Goal: Task Accomplishment & Management: Use online tool/utility

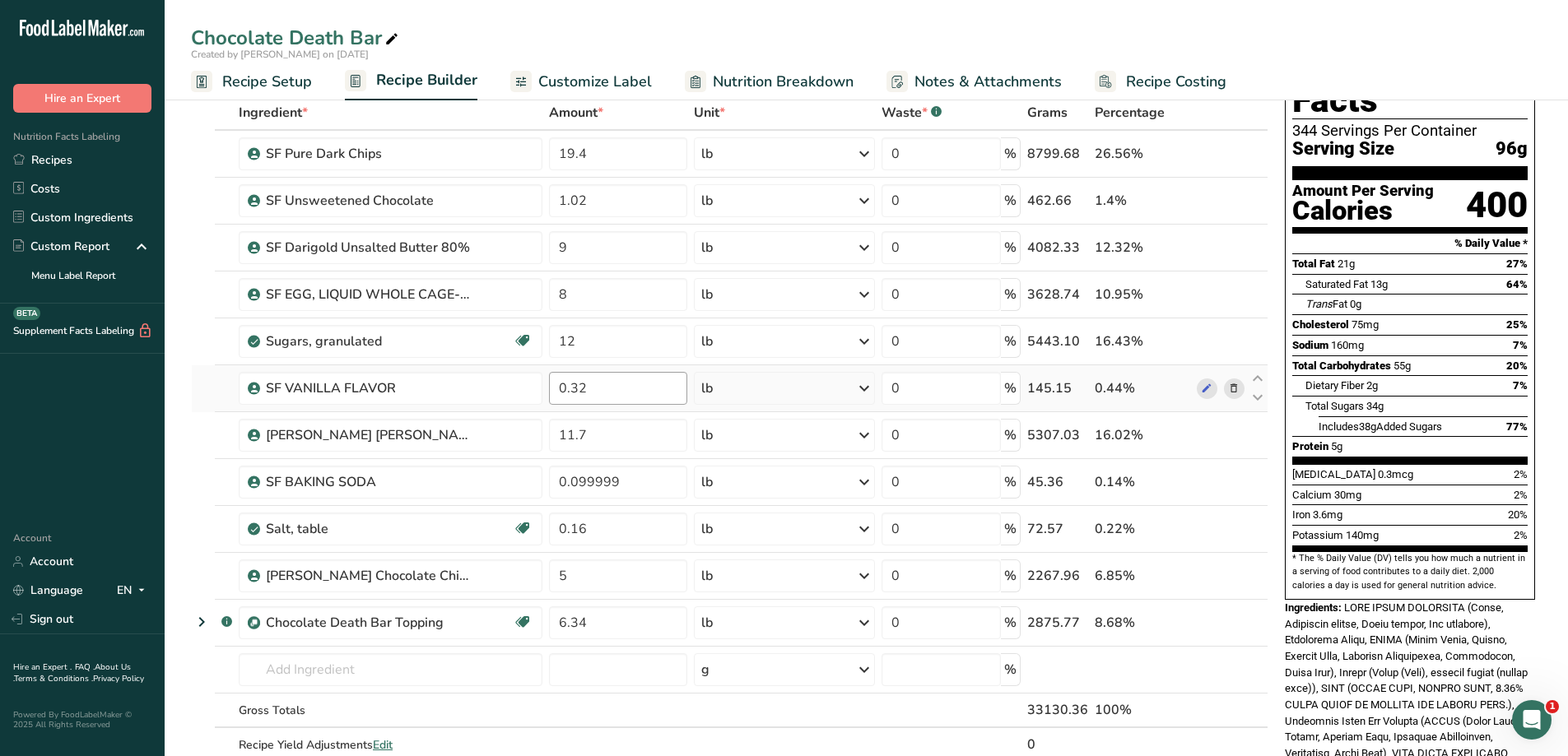
scroll to position [165, 0]
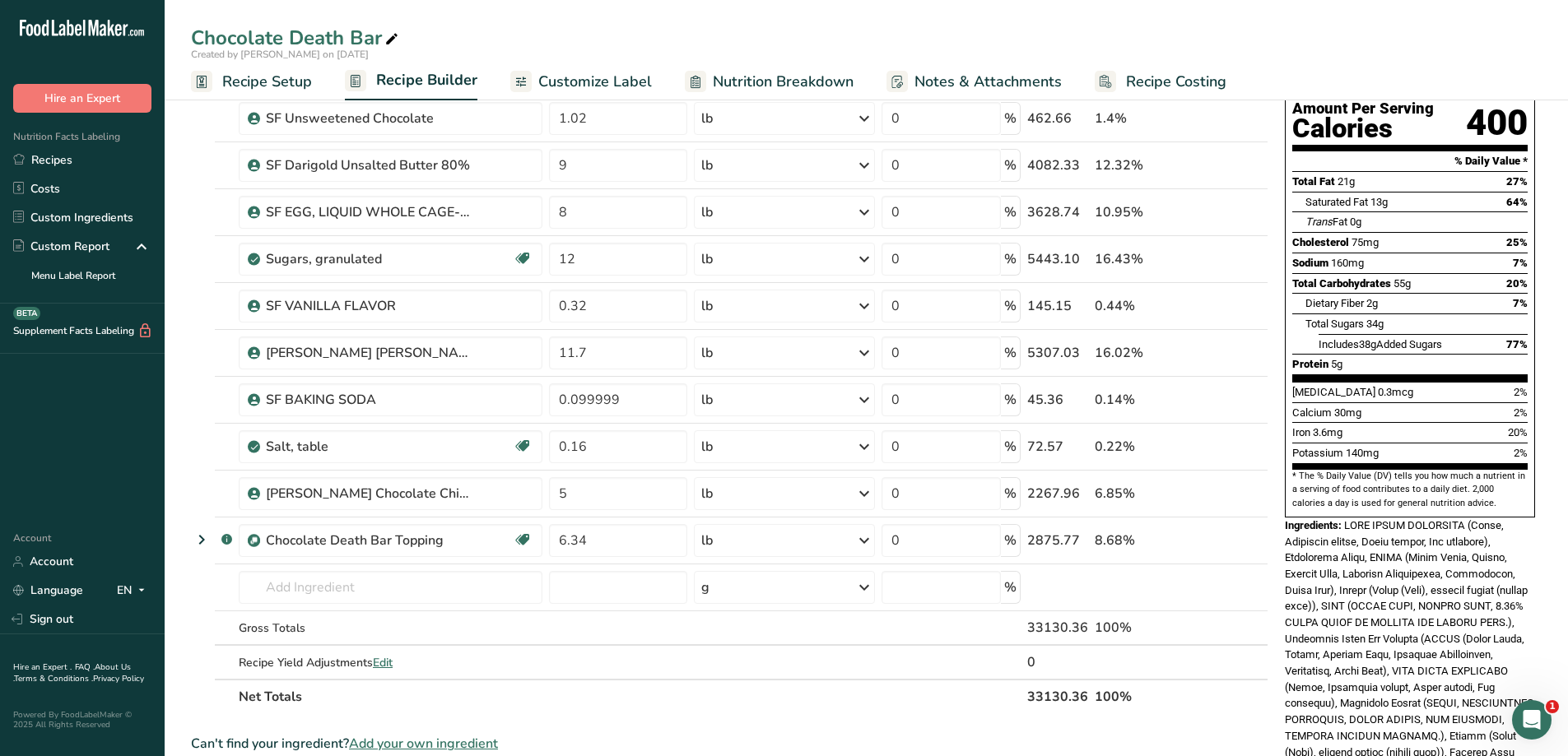
click at [264, 82] on span "Recipe Setup" at bounding box center [267, 82] width 90 height 22
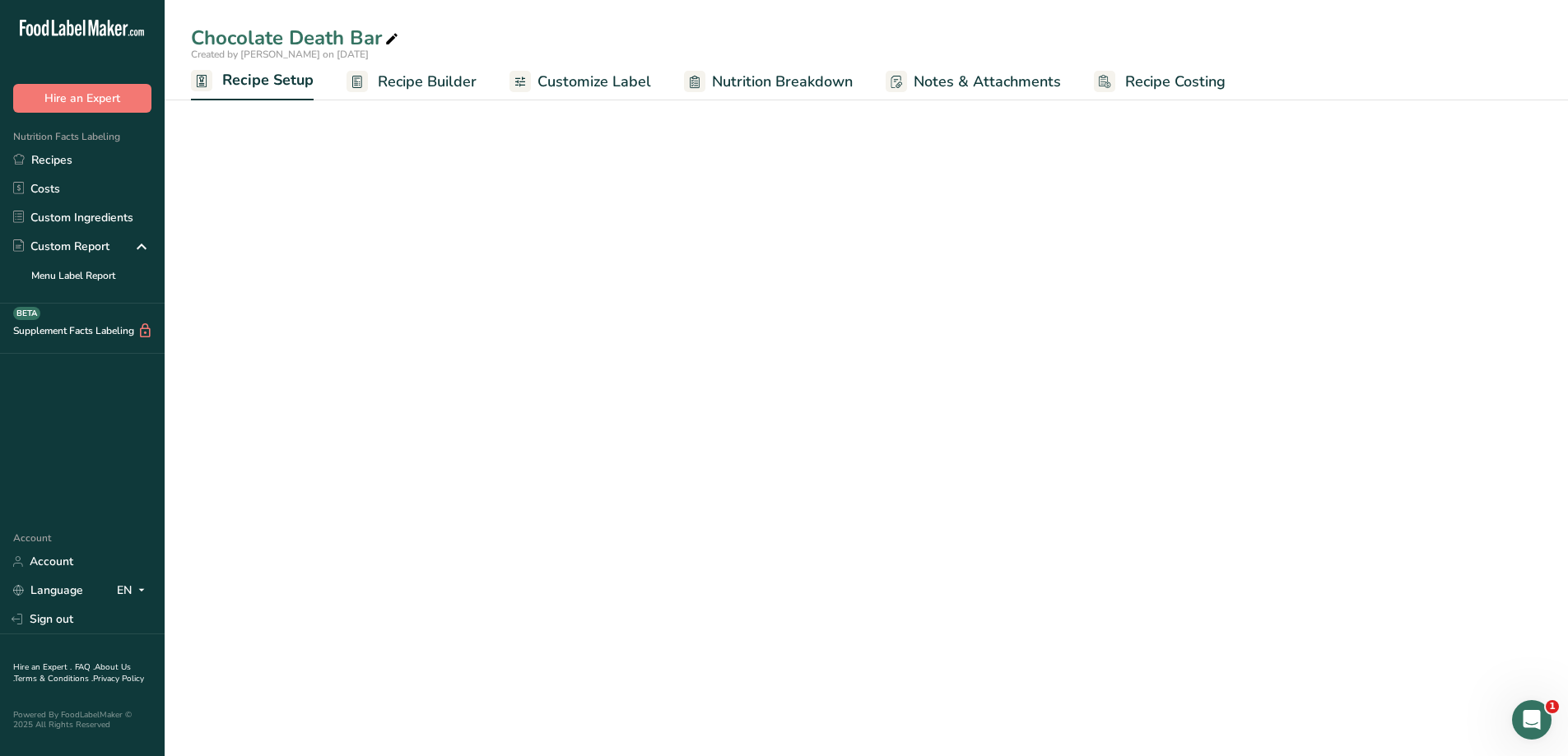
select select "5"
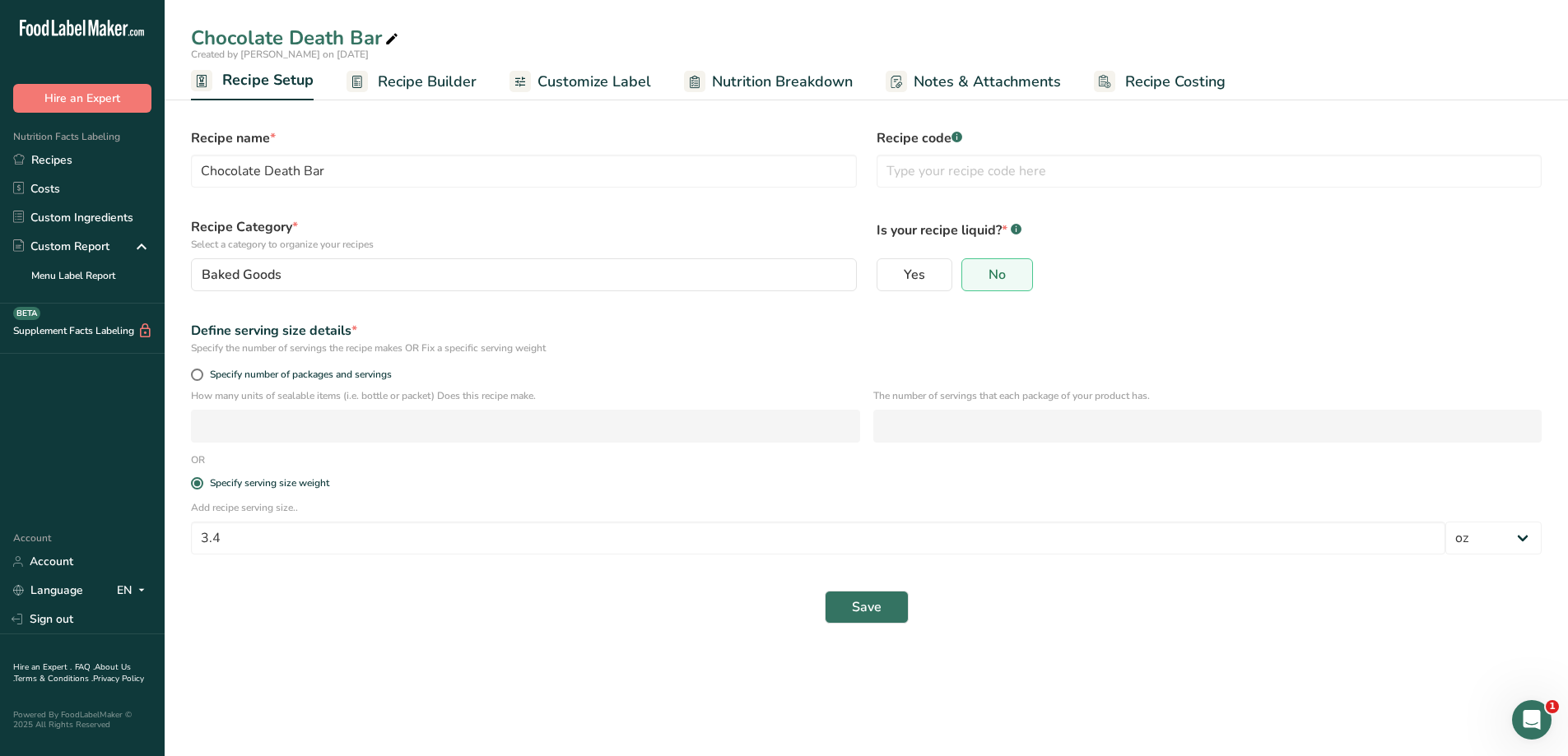
click at [419, 88] on span "Recipe Builder" at bounding box center [426, 82] width 98 height 22
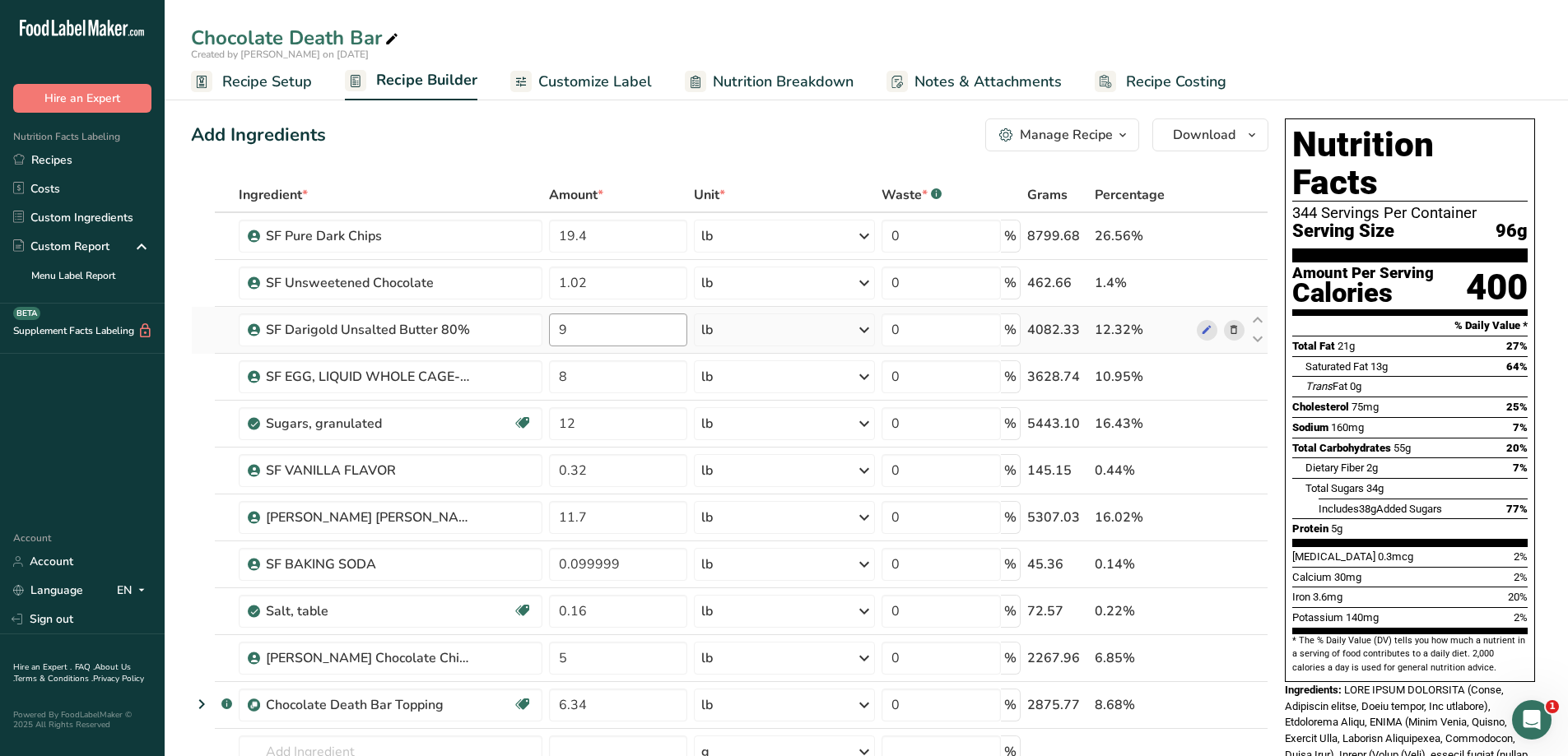
scroll to position [82, 0]
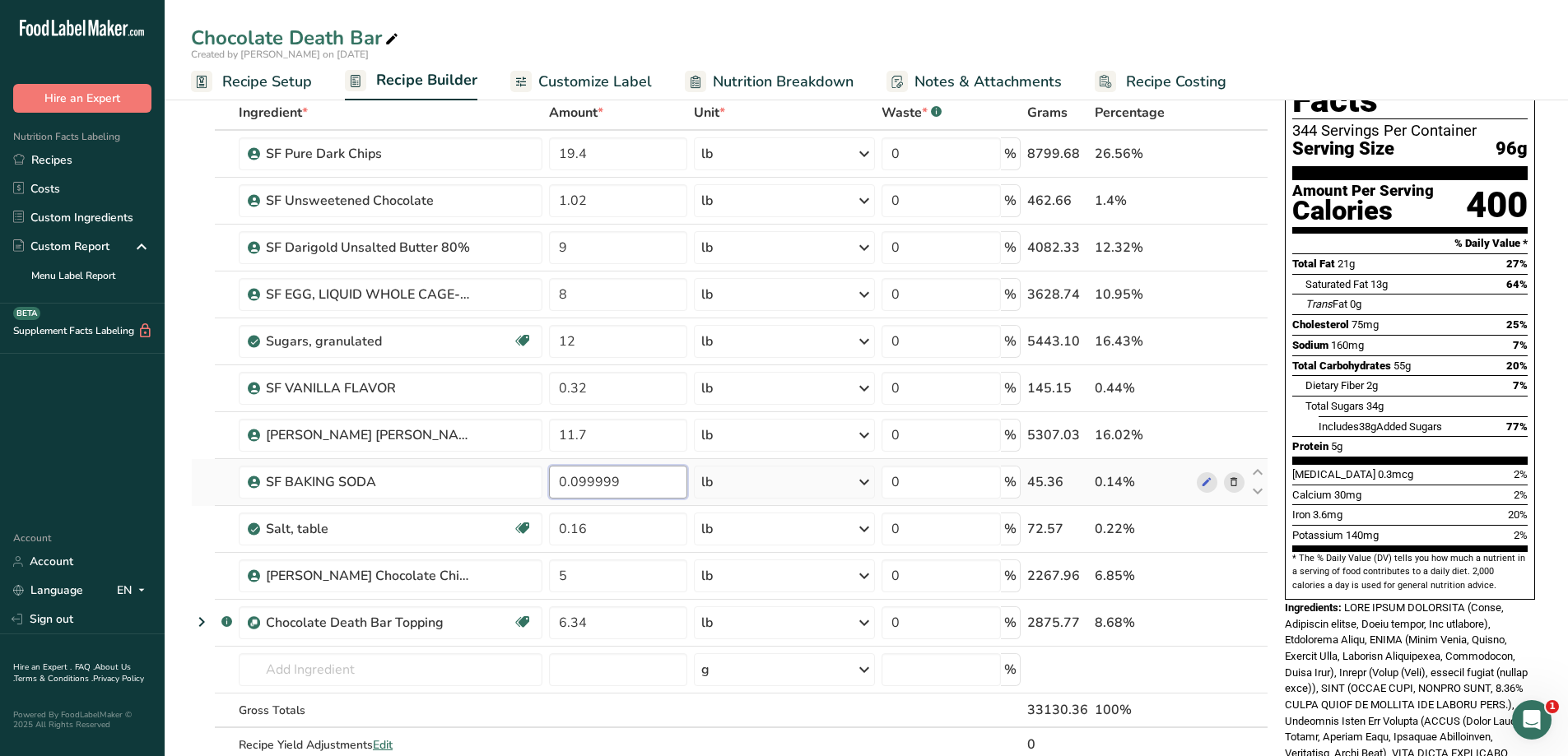
click at [635, 478] on input "0.099999" at bounding box center [618, 482] width 138 height 33
type input "0.10"
click at [667, 380] on div "Ingredient * Amount * Unit * Waste * .a-a{fill:#347362;}.b-a{fill:#fff;} Grams …" at bounding box center [729, 446] width 1077 height 701
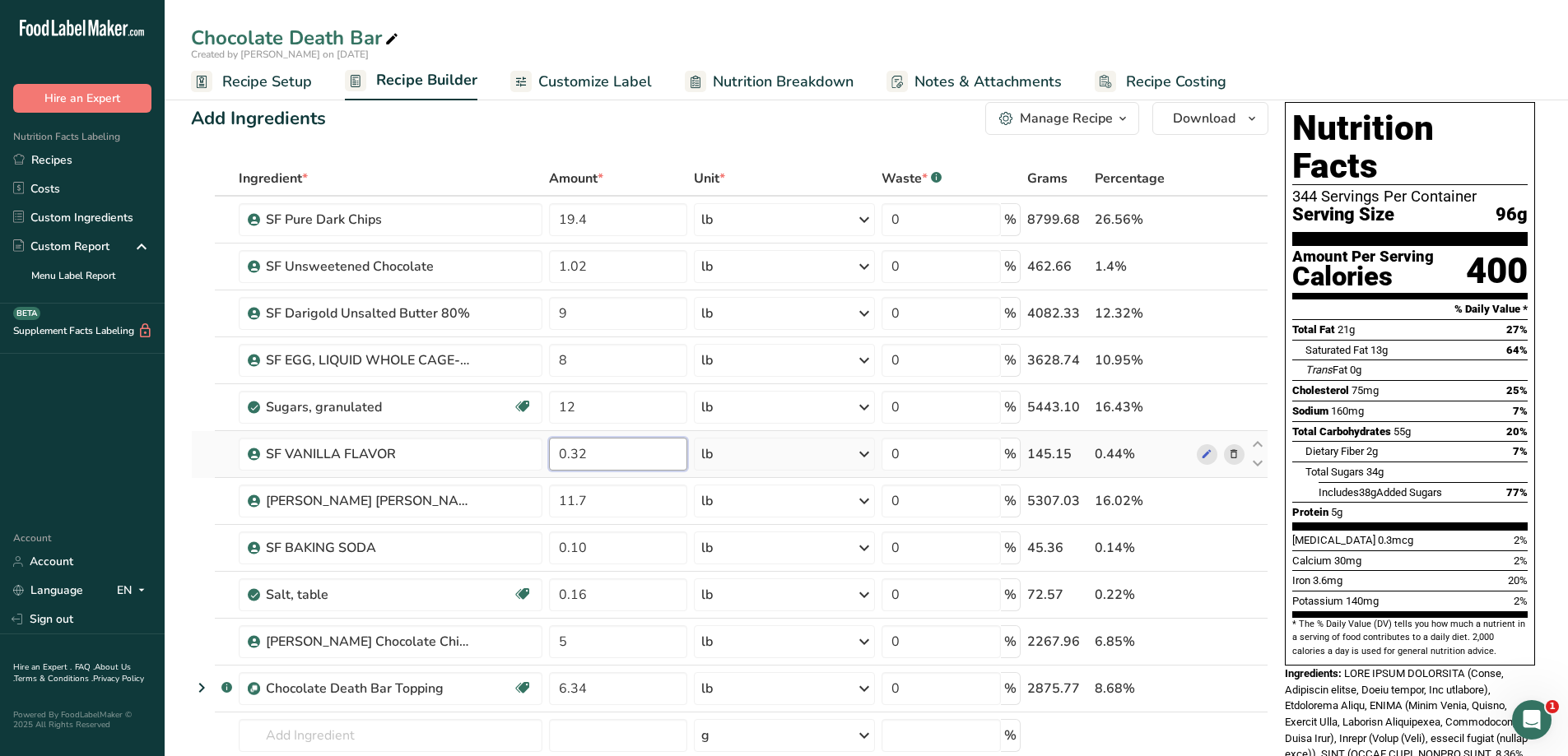
scroll to position [0, 0]
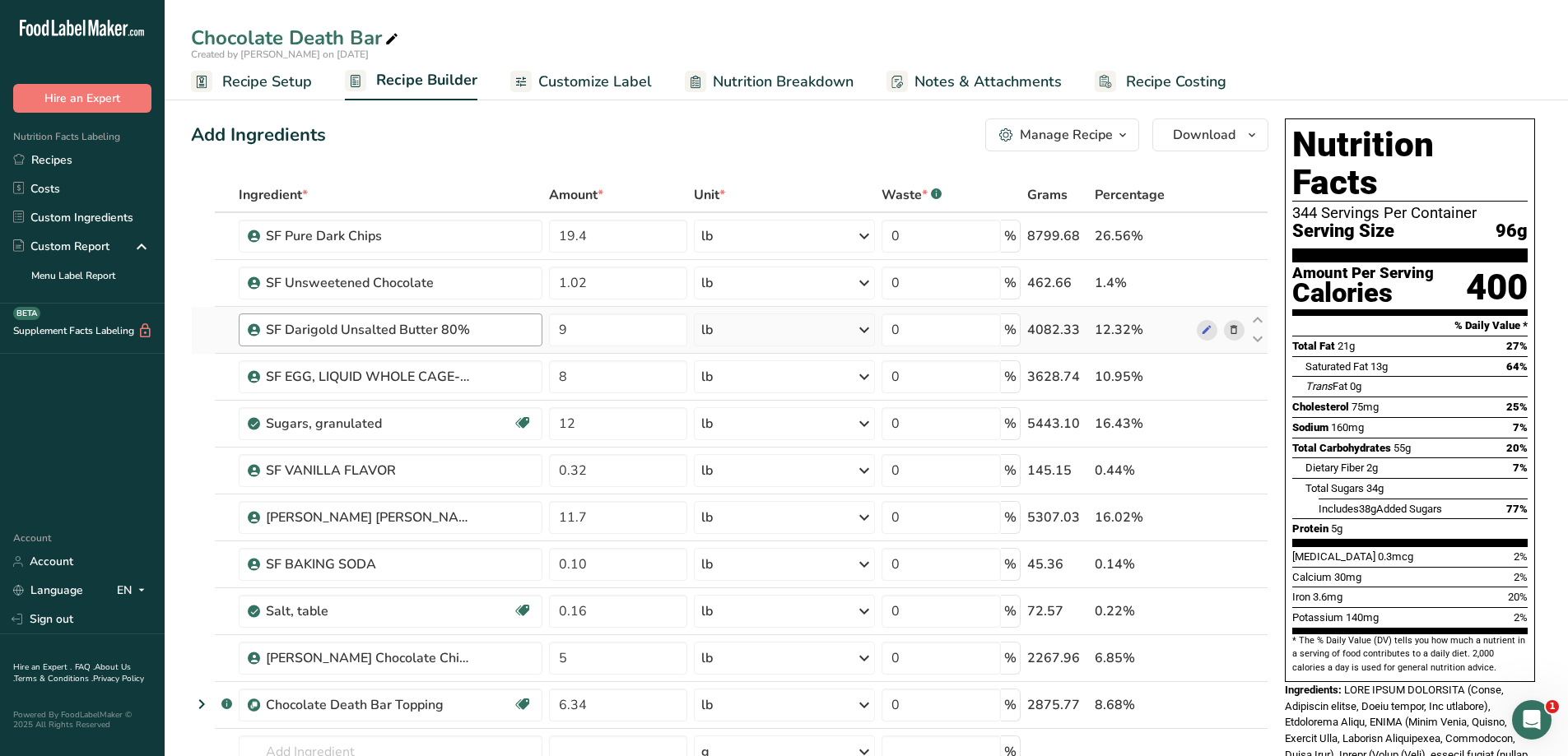
click at [489, 335] on div "Ingredient * Amount * Unit * Waste * .a-a{fill:#347362;}.b-a{fill:#fff;} Grams …" at bounding box center [729, 528] width 1077 height 701
click at [98, 161] on link "Recipes" at bounding box center [82, 160] width 165 height 28
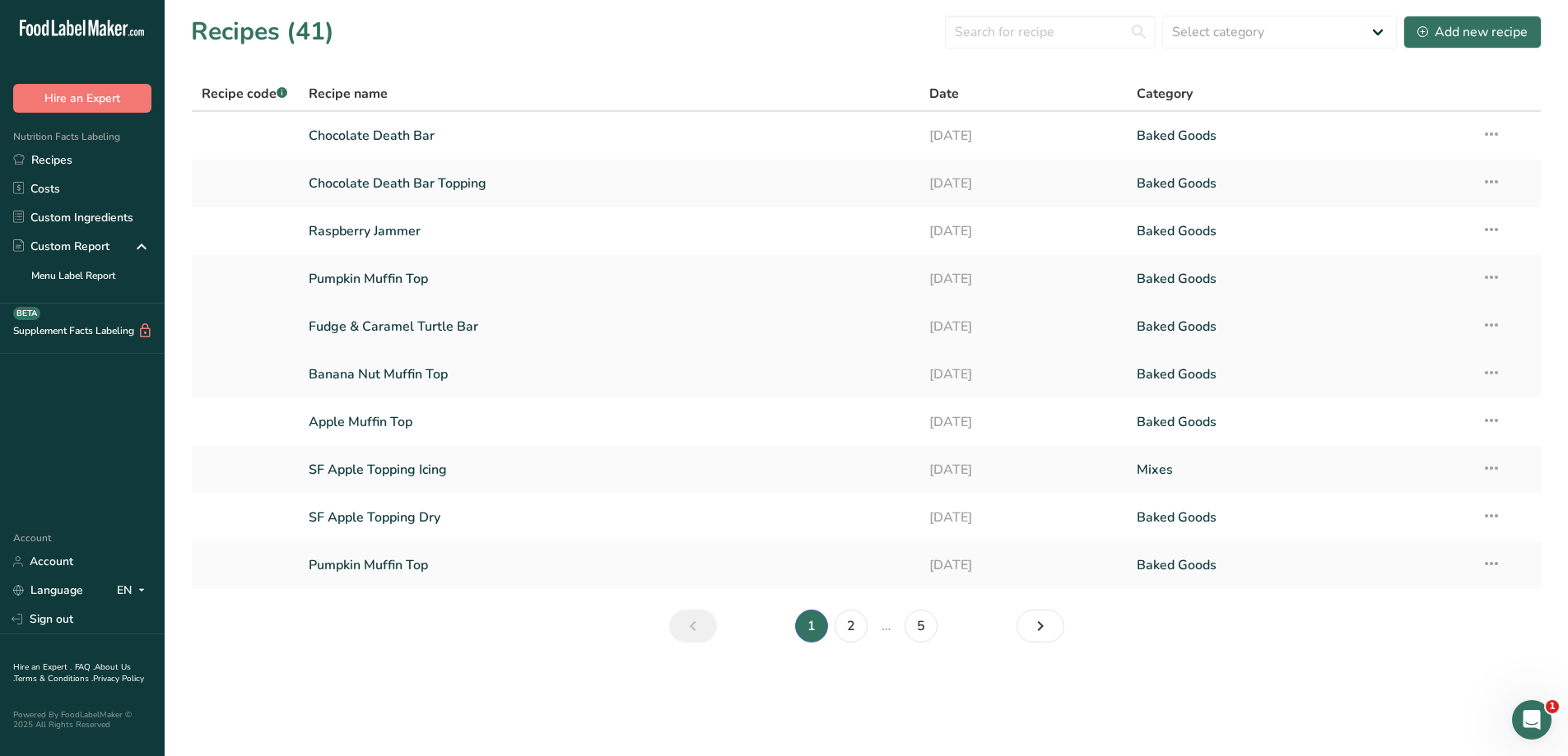
click at [470, 334] on link "Fudge & Caramel Turtle Bar" at bounding box center [609, 326] width 602 height 35
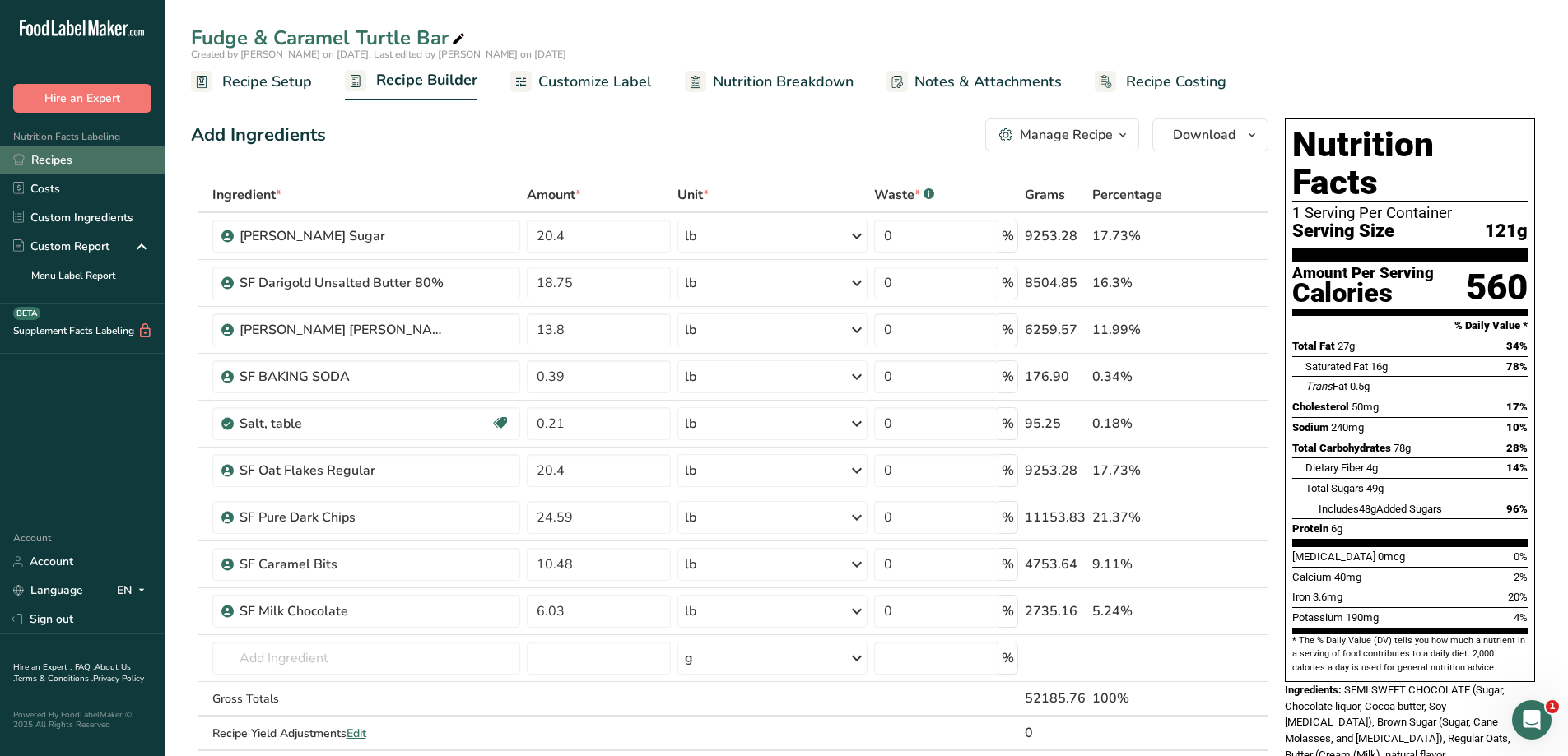
click at [73, 161] on link "Recipes" at bounding box center [82, 160] width 165 height 28
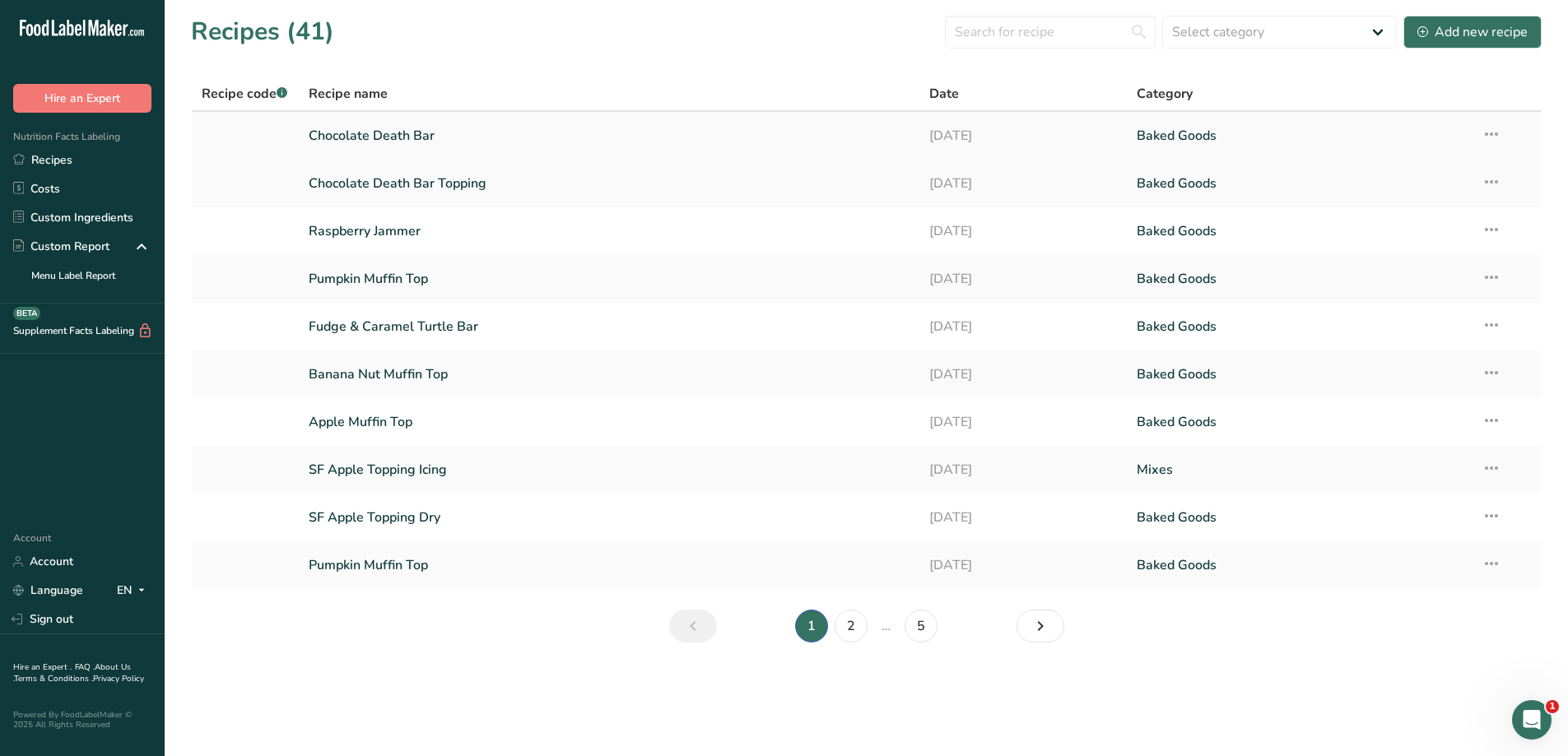
click at [467, 136] on link "Chocolate Death Bar" at bounding box center [609, 136] width 602 height 35
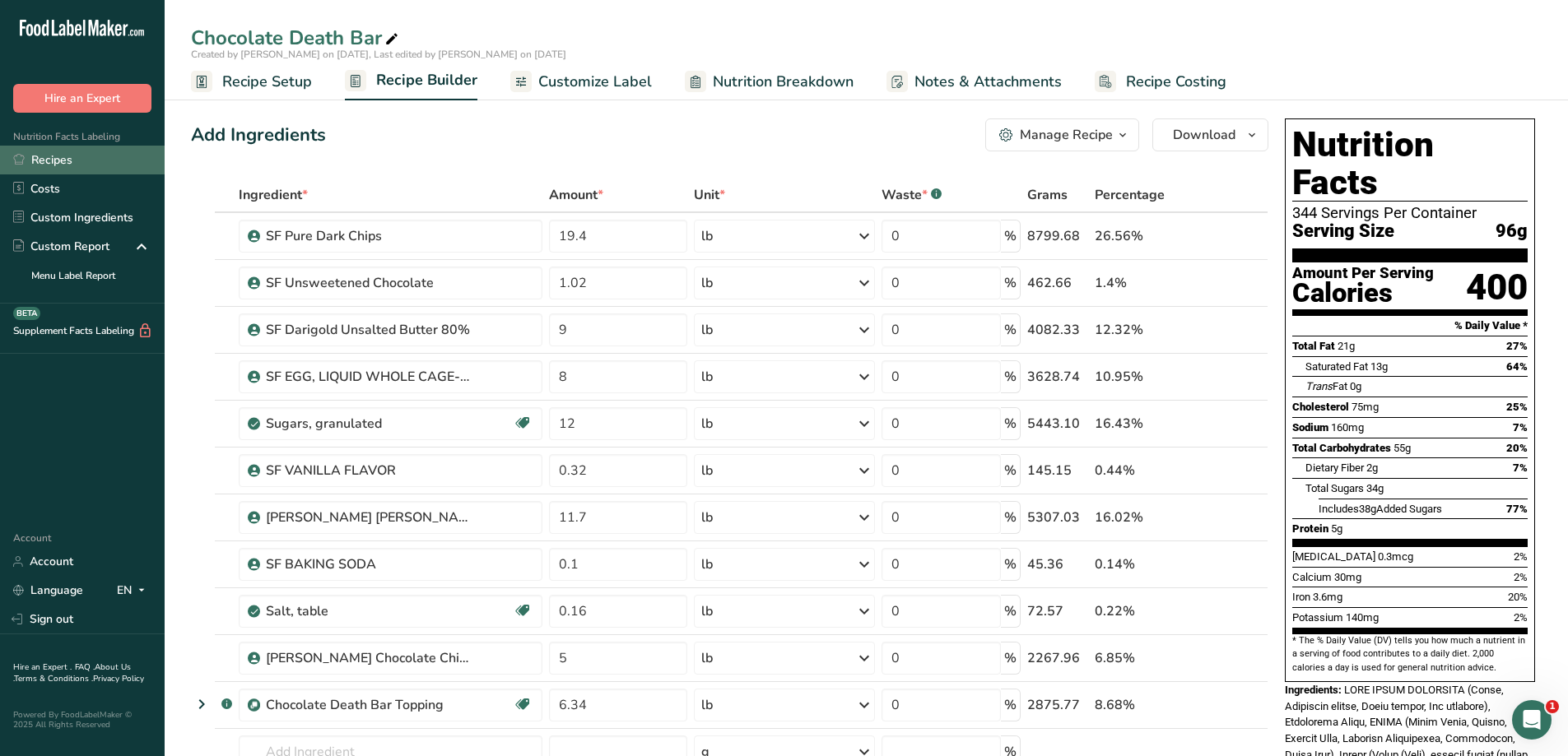
click at [121, 154] on link "Recipes" at bounding box center [82, 160] width 165 height 28
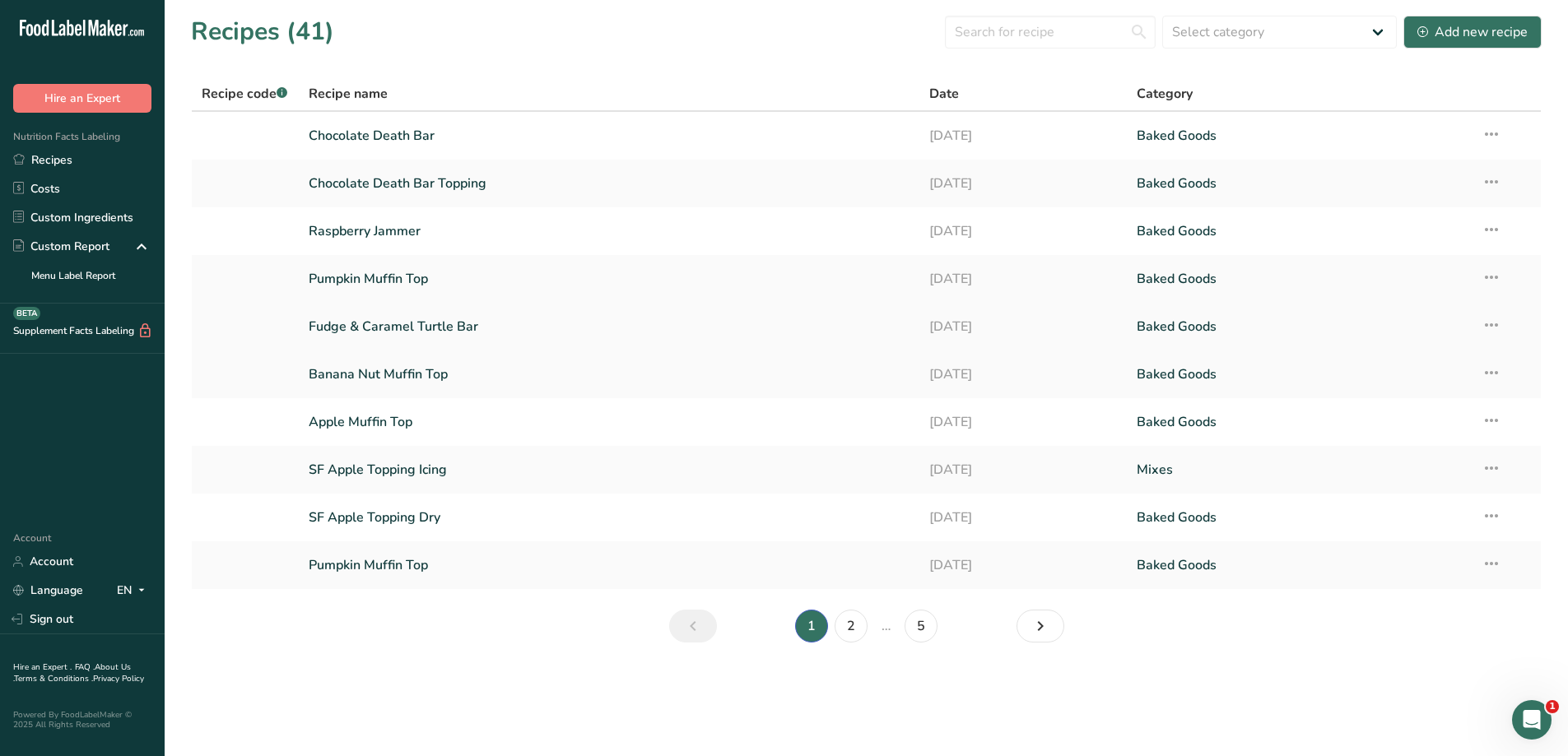
click at [469, 320] on link "Fudge & Caramel Turtle Bar" at bounding box center [609, 326] width 602 height 35
click at [847, 624] on link "2" at bounding box center [846, 626] width 33 height 33
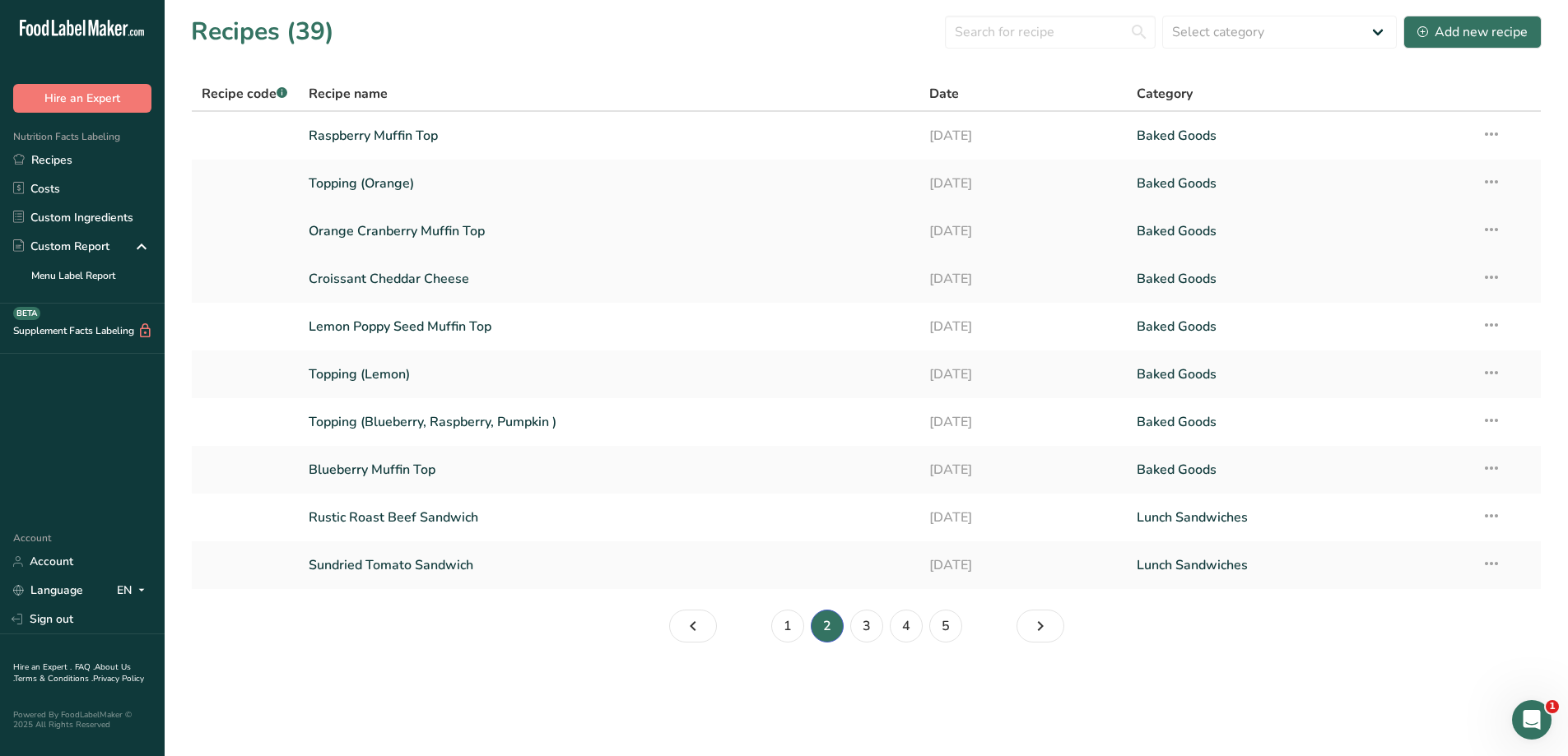
click at [519, 236] on link "Orange Cranberry Muffin Top" at bounding box center [609, 230] width 602 height 35
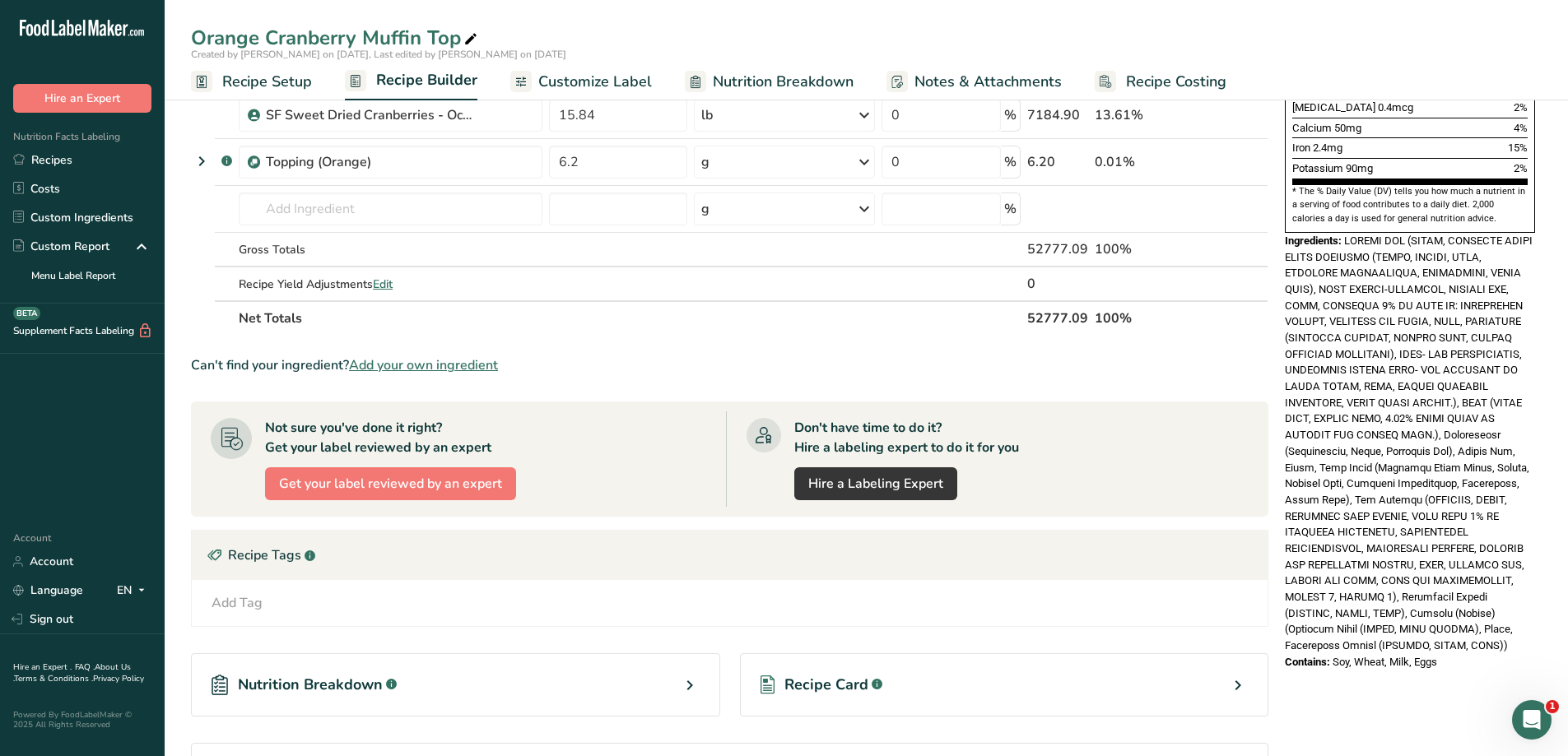
scroll to position [411, 0]
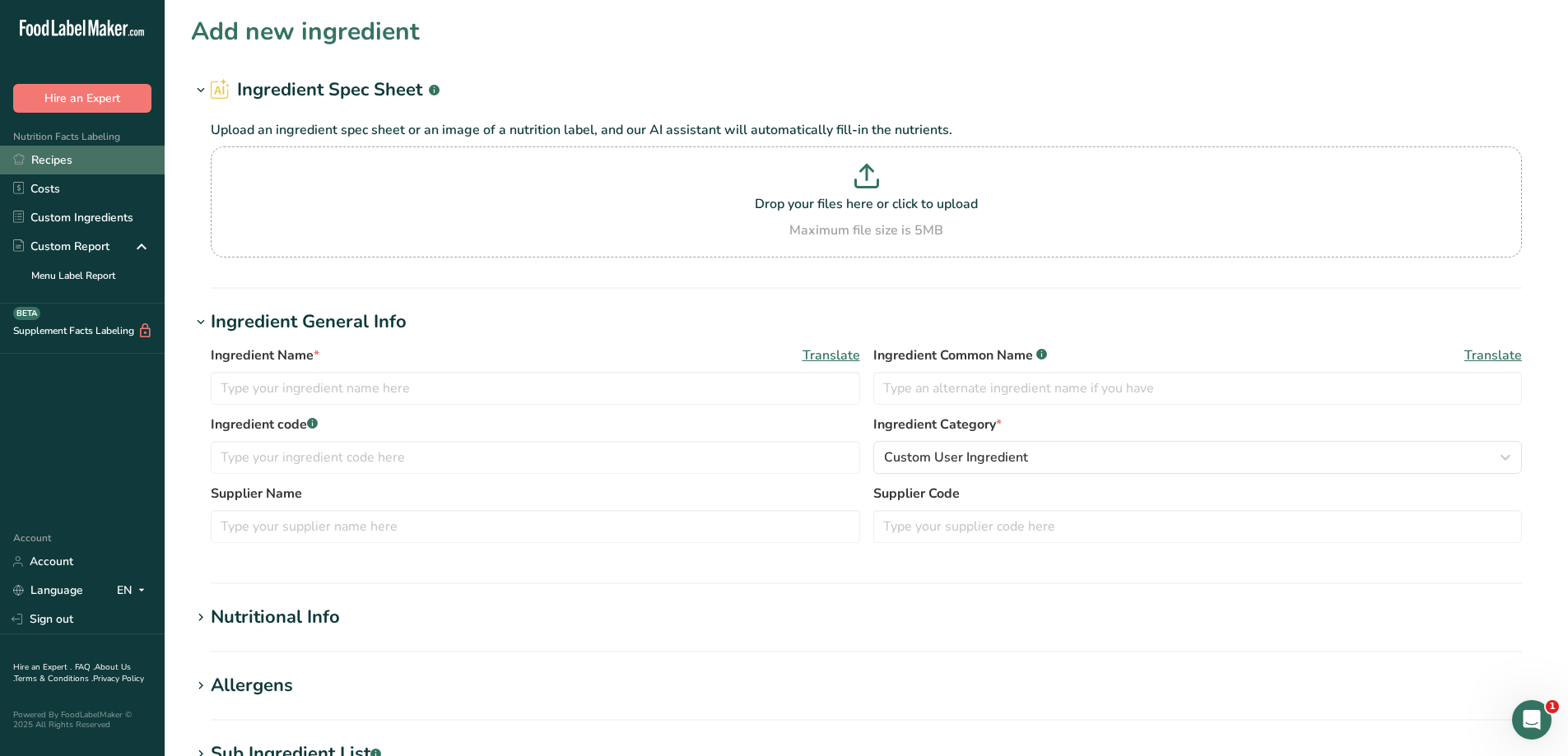
click at [83, 167] on link "Recipes" at bounding box center [82, 160] width 165 height 28
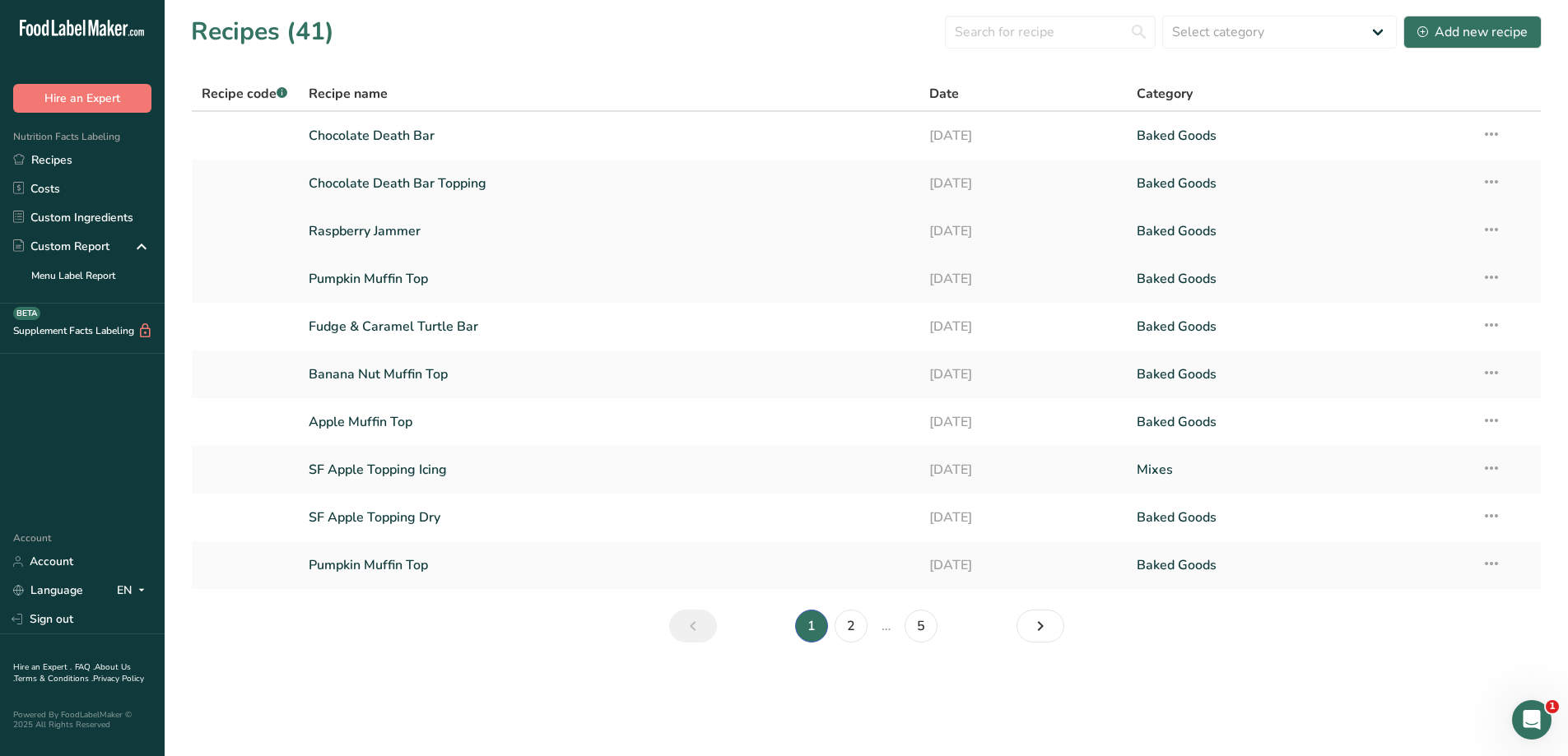
click at [432, 229] on link "Raspberry Jammer" at bounding box center [609, 230] width 602 height 35
